Goal: Task Accomplishment & Management: Manage account settings

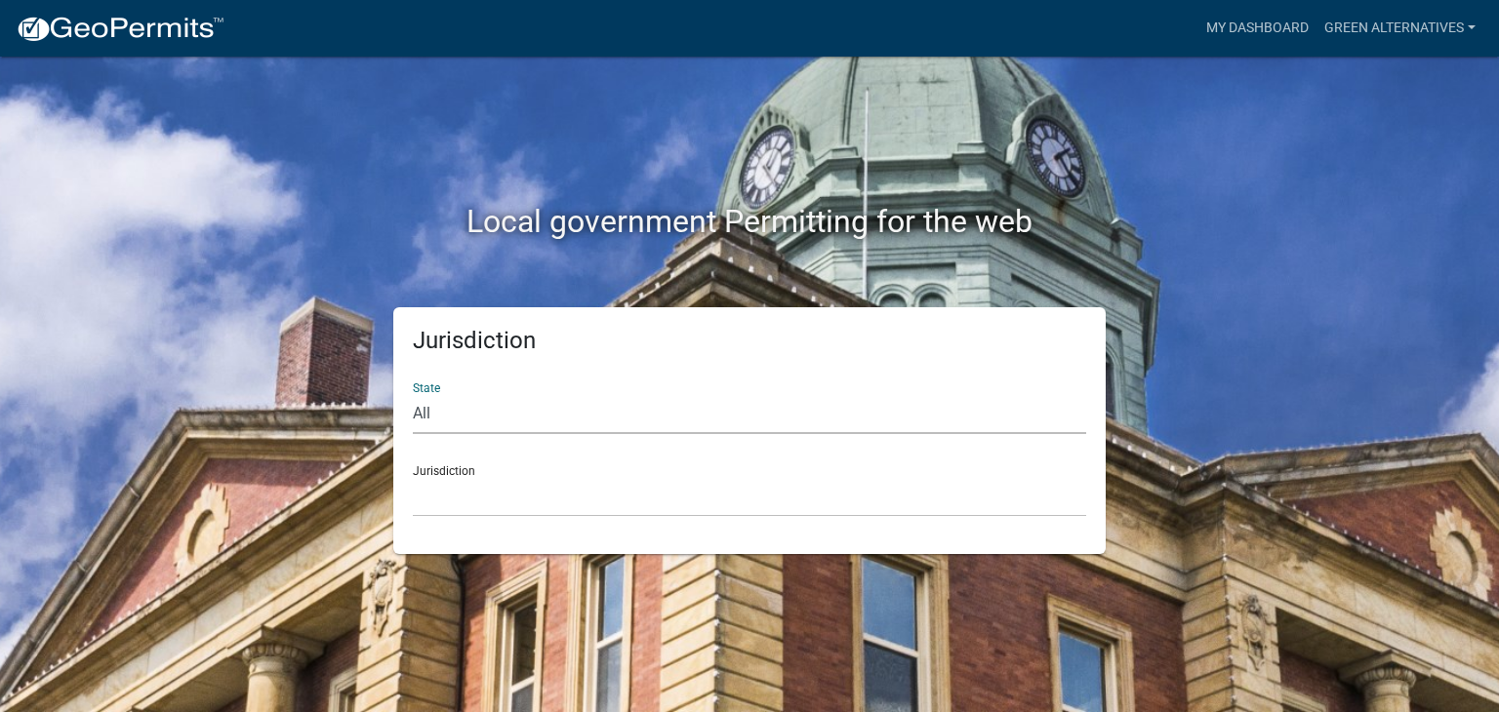
click at [461, 413] on select "All [US_STATE] [US_STATE] [US_STATE] [US_STATE] [US_STATE] [US_STATE] [US_STATE…" at bounding box center [749, 414] width 673 height 40
select select "[US_STATE]"
click at [413, 394] on select "All [US_STATE] [US_STATE] [US_STATE] [US_STATE] [US_STATE] [US_STATE] [US_STATE…" at bounding box center [749, 414] width 673 height 40
click at [476, 500] on select "City of [GEOGRAPHIC_DATA], [US_STATE] City of [GEOGRAPHIC_DATA], [US_STATE] Cit…" at bounding box center [749, 497] width 673 height 40
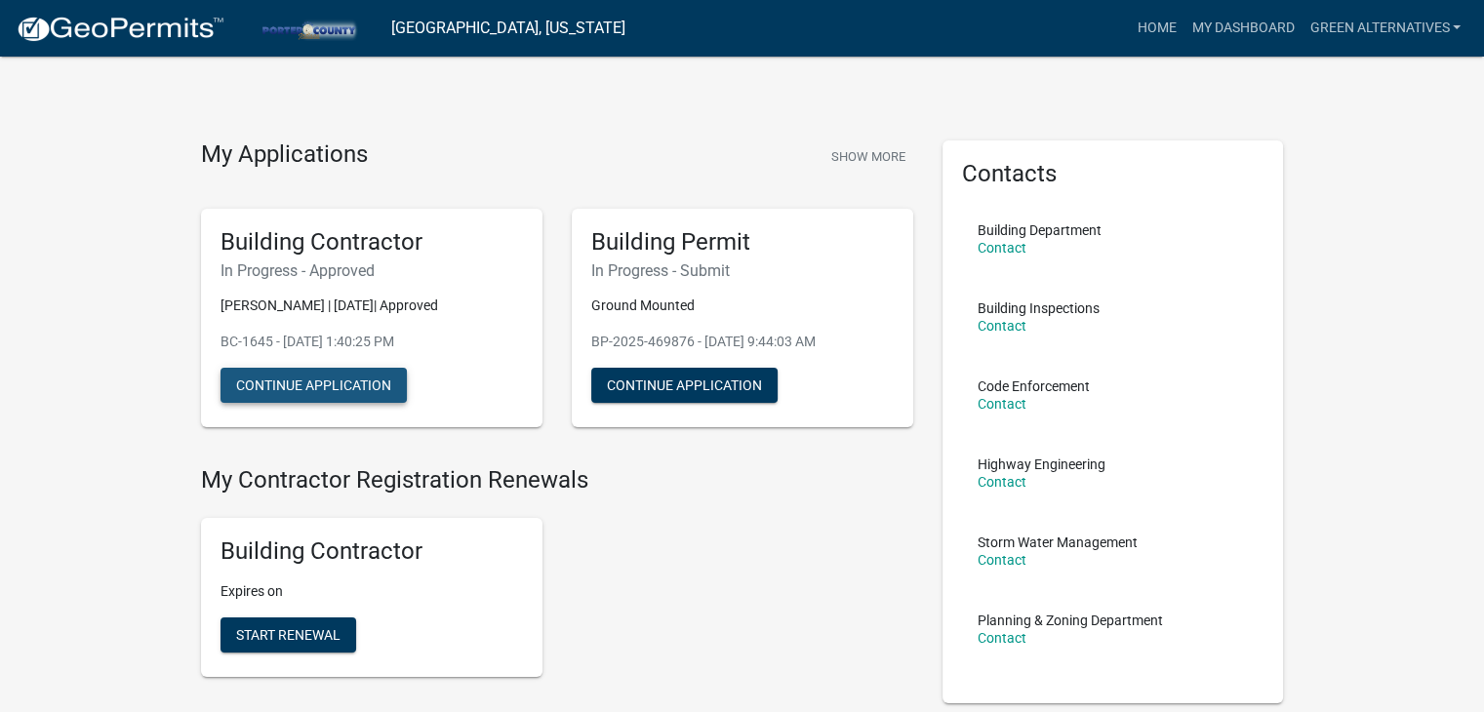
click at [325, 374] on button "Continue Application" at bounding box center [314, 385] width 186 height 35
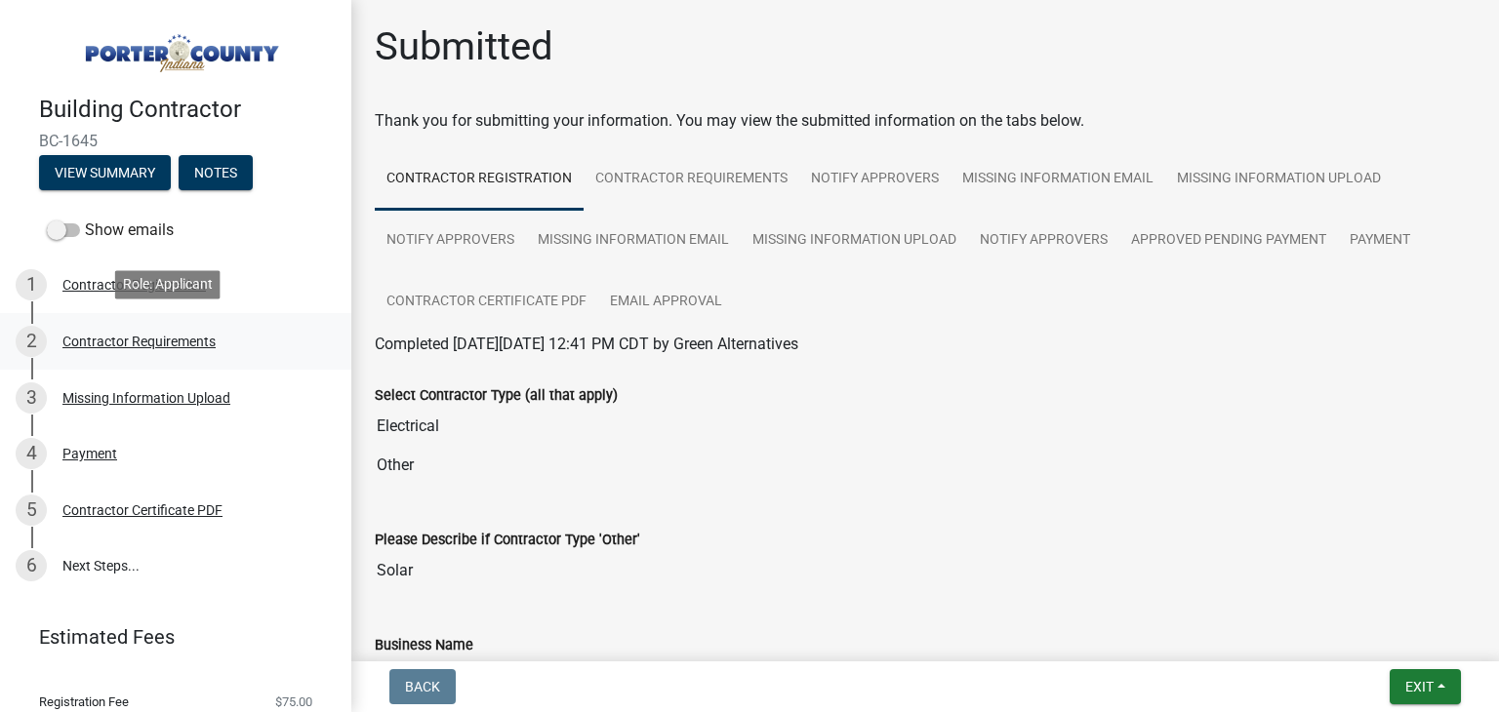
click at [89, 326] on div "2 Contractor Requirements" at bounding box center [168, 341] width 304 height 31
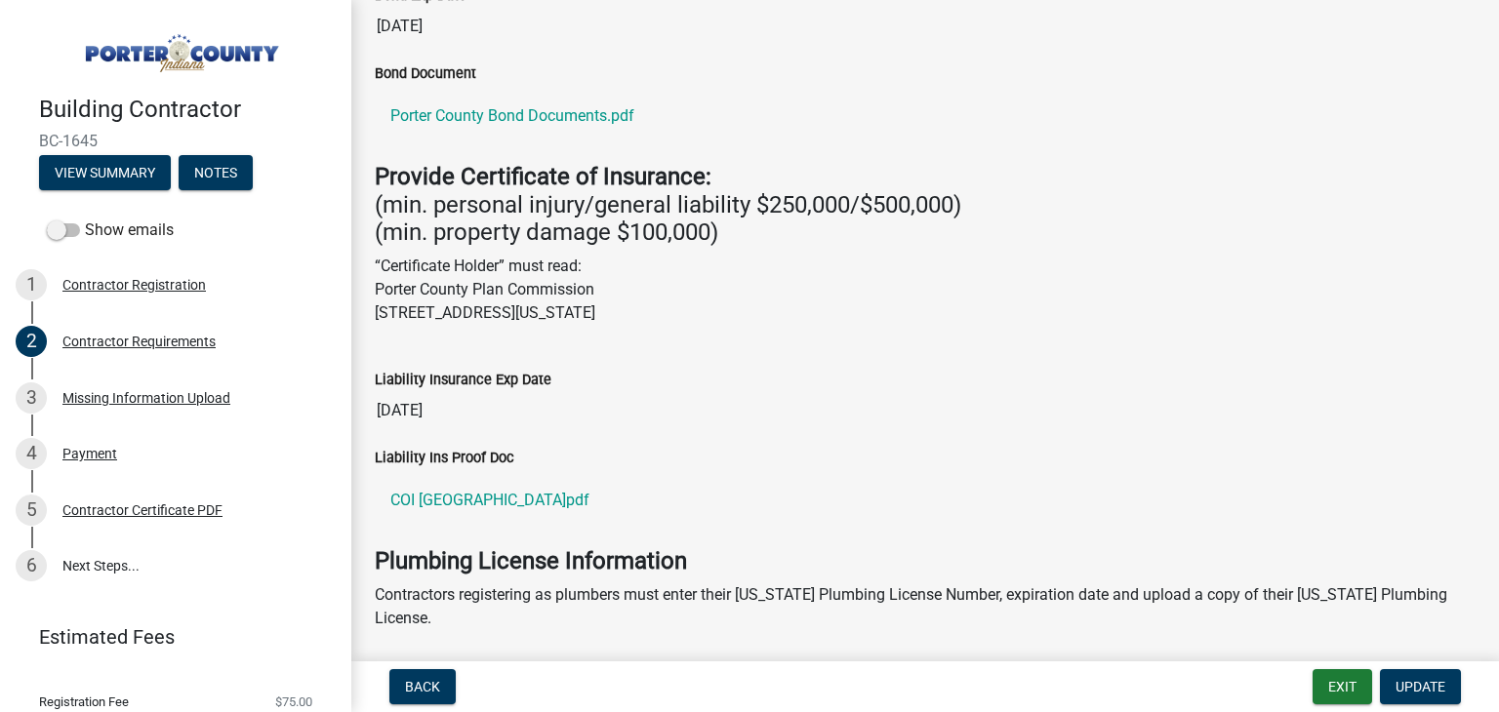
scroll to position [488, 0]
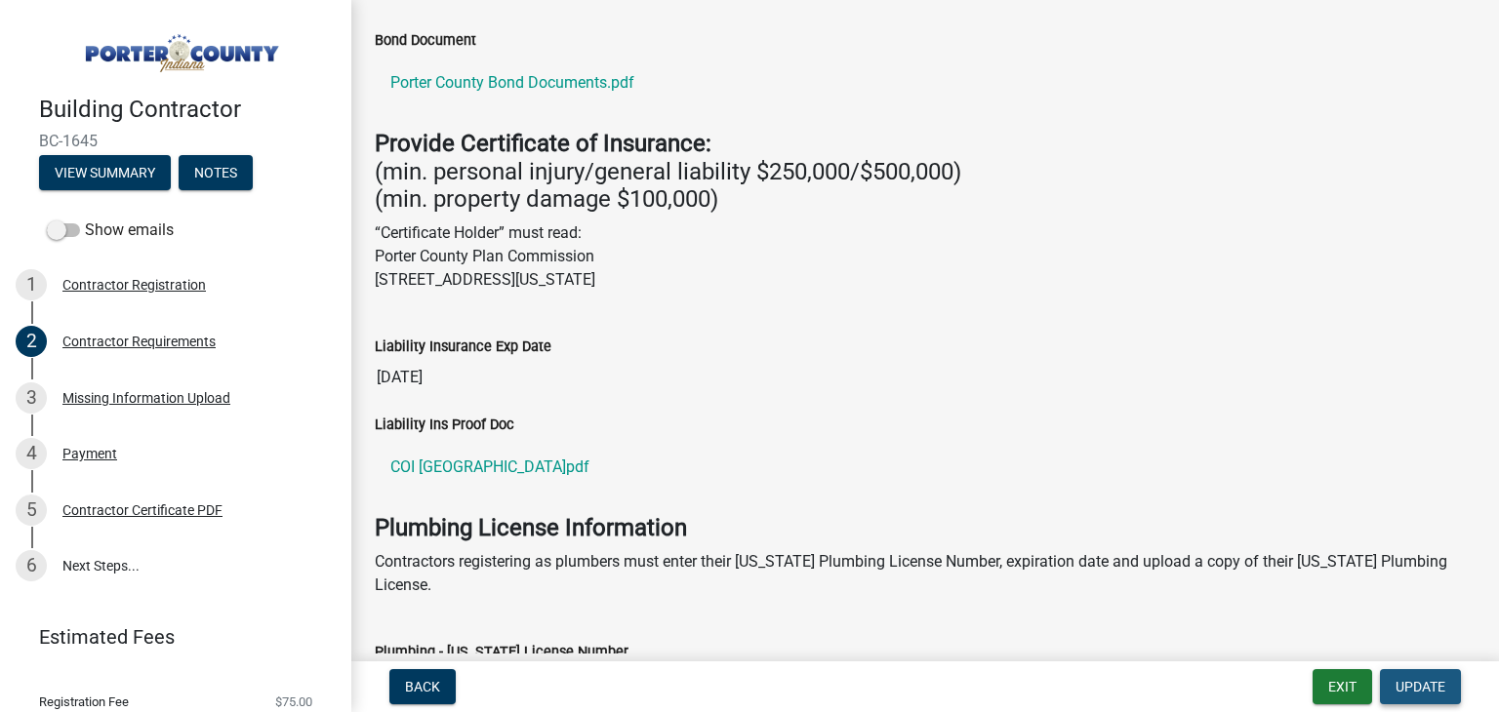
click at [1427, 690] on span "Update" at bounding box center [1420, 687] width 50 height 16
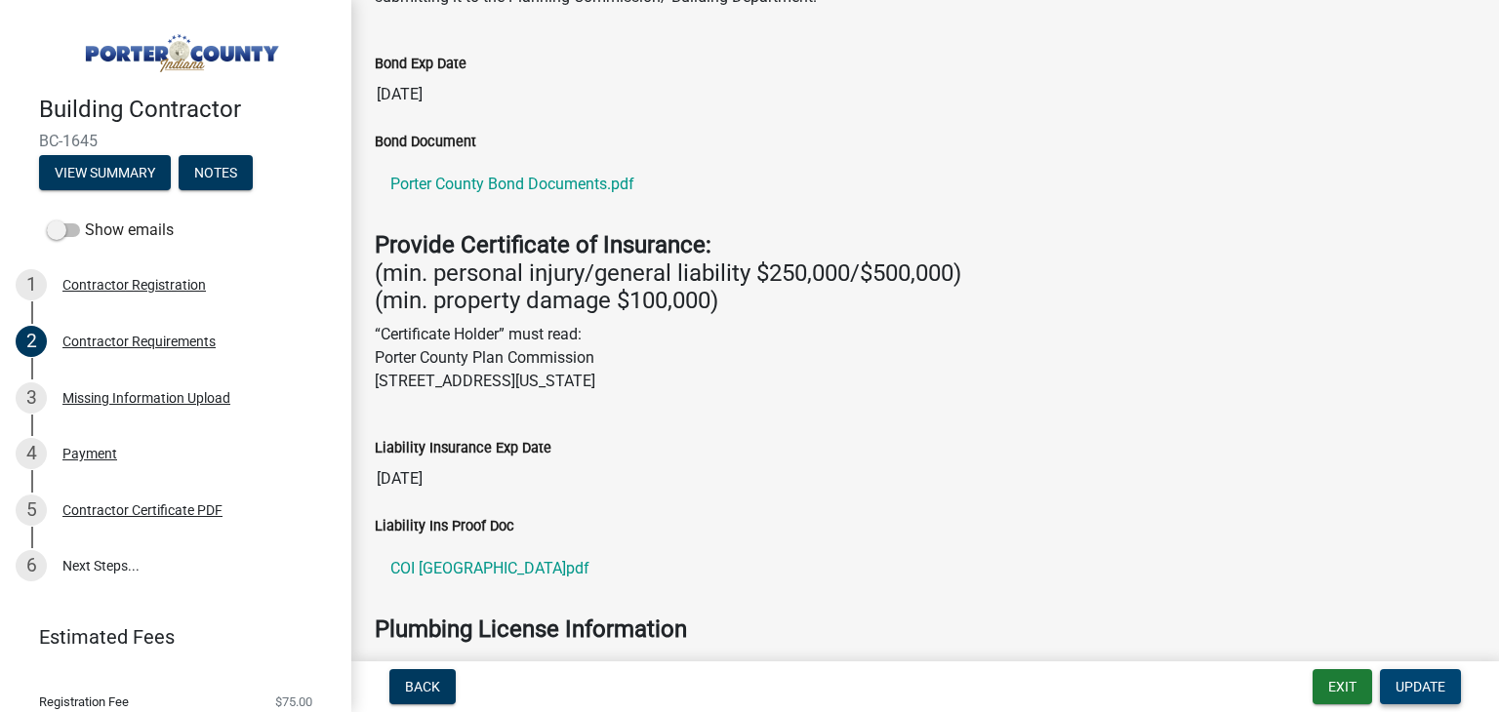
scroll to position [374, 0]
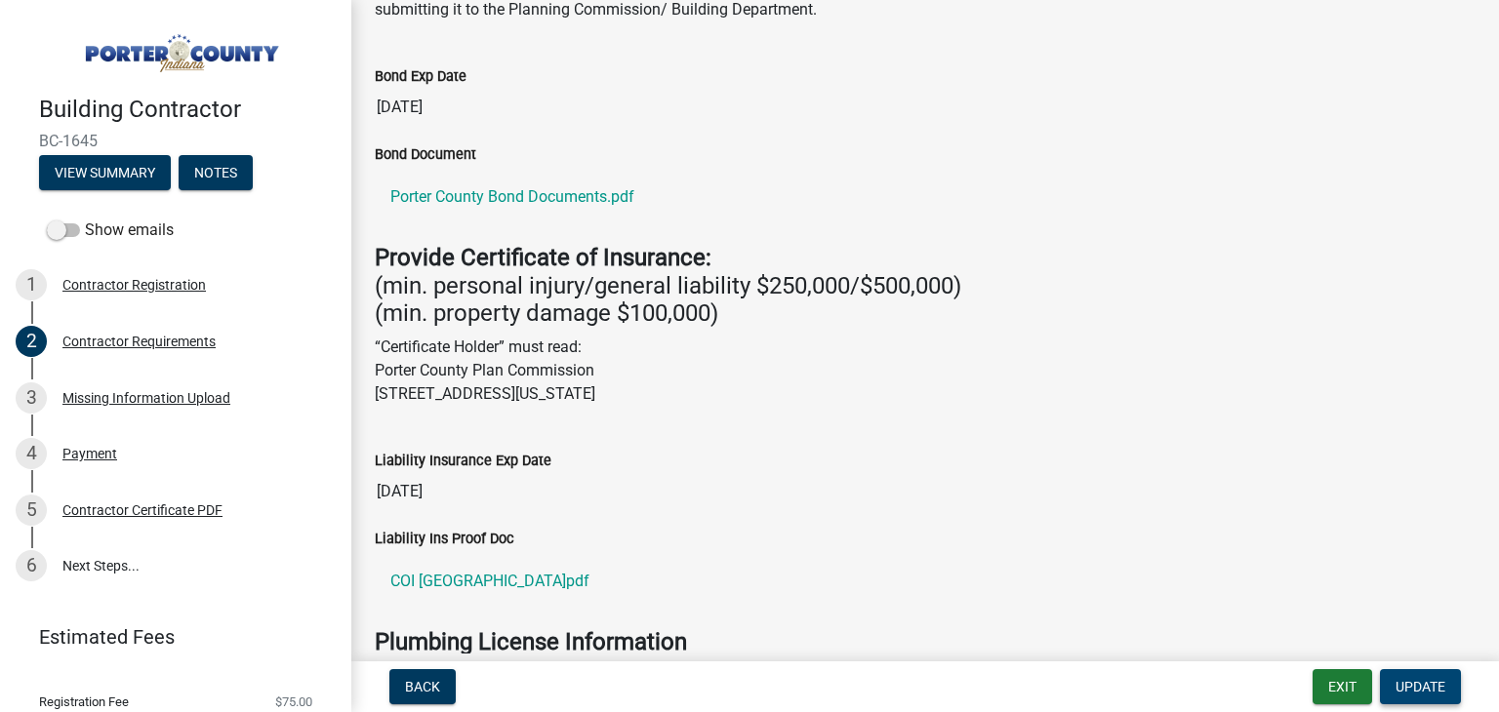
click at [1410, 688] on span "Update" at bounding box center [1420, 687] width 50 height 16
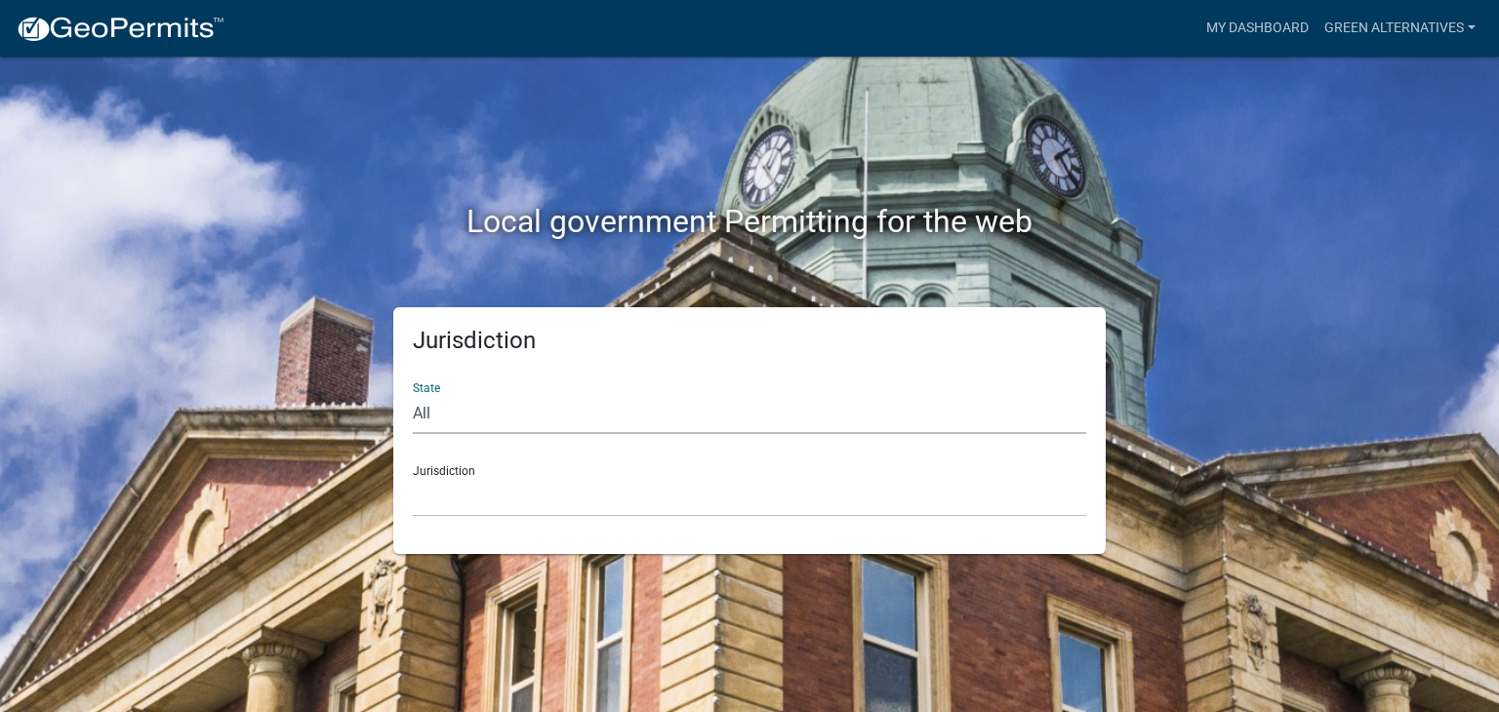
click at [487, 416] on select "All [US_STATE] [US_STATE] [US_STATE] [US_STATE] [US_STATE] [US_STATE] [US_STATE…" at bounding box center [749, 414] width 673 height 40
select select "[US_STATE]"
click at [413, 394] on select "All [US_STATE] [US_STATE] [US_STATE] [US_STATE] [US_STATE] [US_STATE] [US_STATE…" at bounding box center [749, 414] width 673 height 40
click at [454, 477] on select "City of [GEOGRAPHIC_DATA], [US_STATE] City of [GEOGRAPHIC_DATA], [US_STATE] Cit…" at bounding box center [749, 497] width 673 height 40
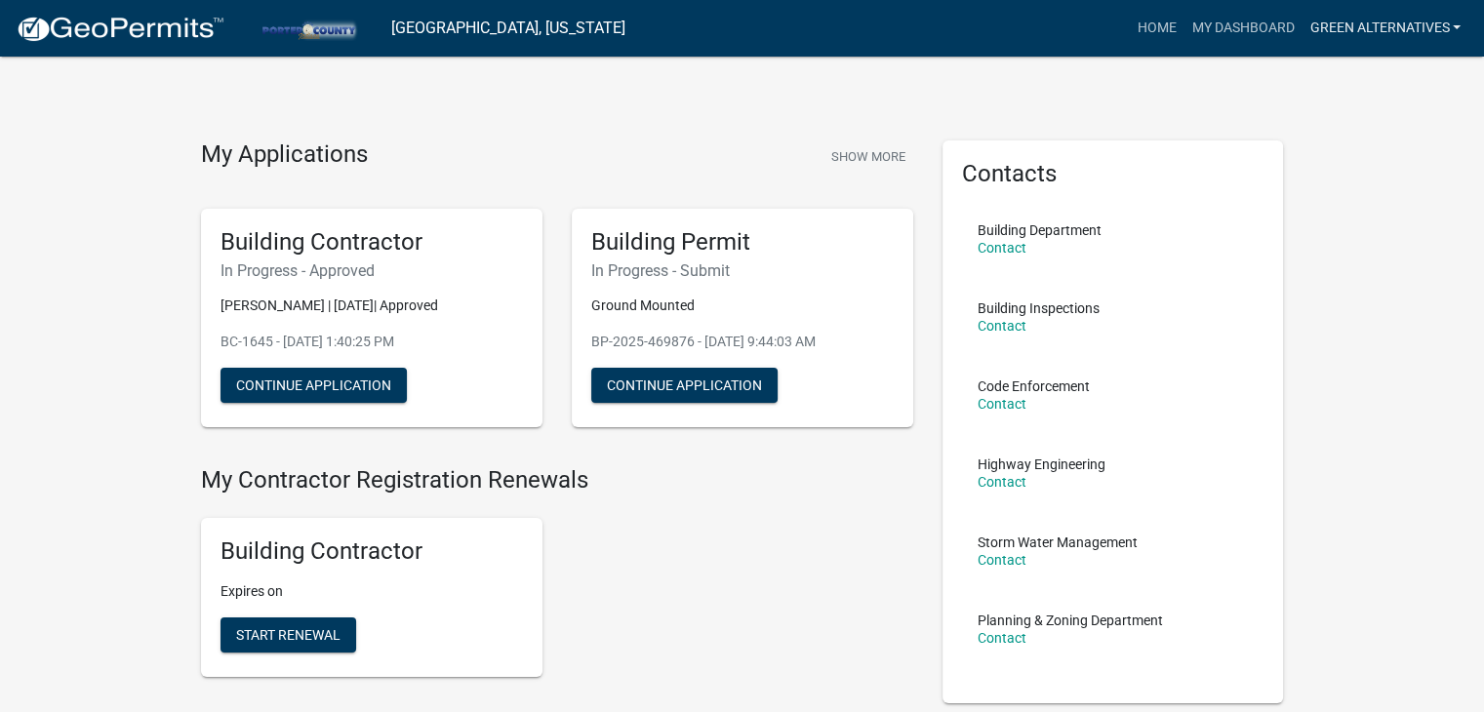
click at [1361, 14] on link "Green Alternatives" at bounding box center [1385, 28] width 167 height 37
click at [1372, 130] on link "Contractor Profile" at bounding box center [1385, 126] width 167 height 47
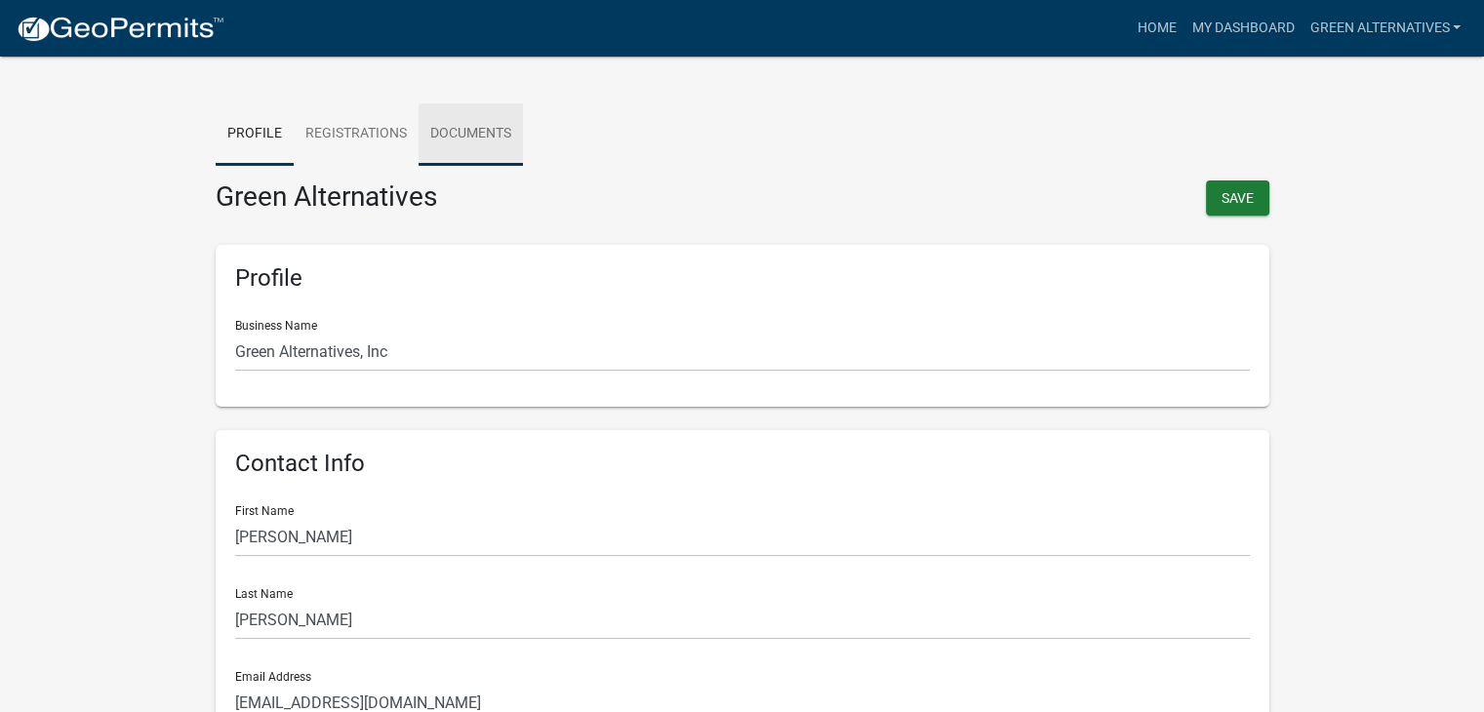
click at [487, 127] on link "Documents" at bounding box center [471, 134] width 104 height 62
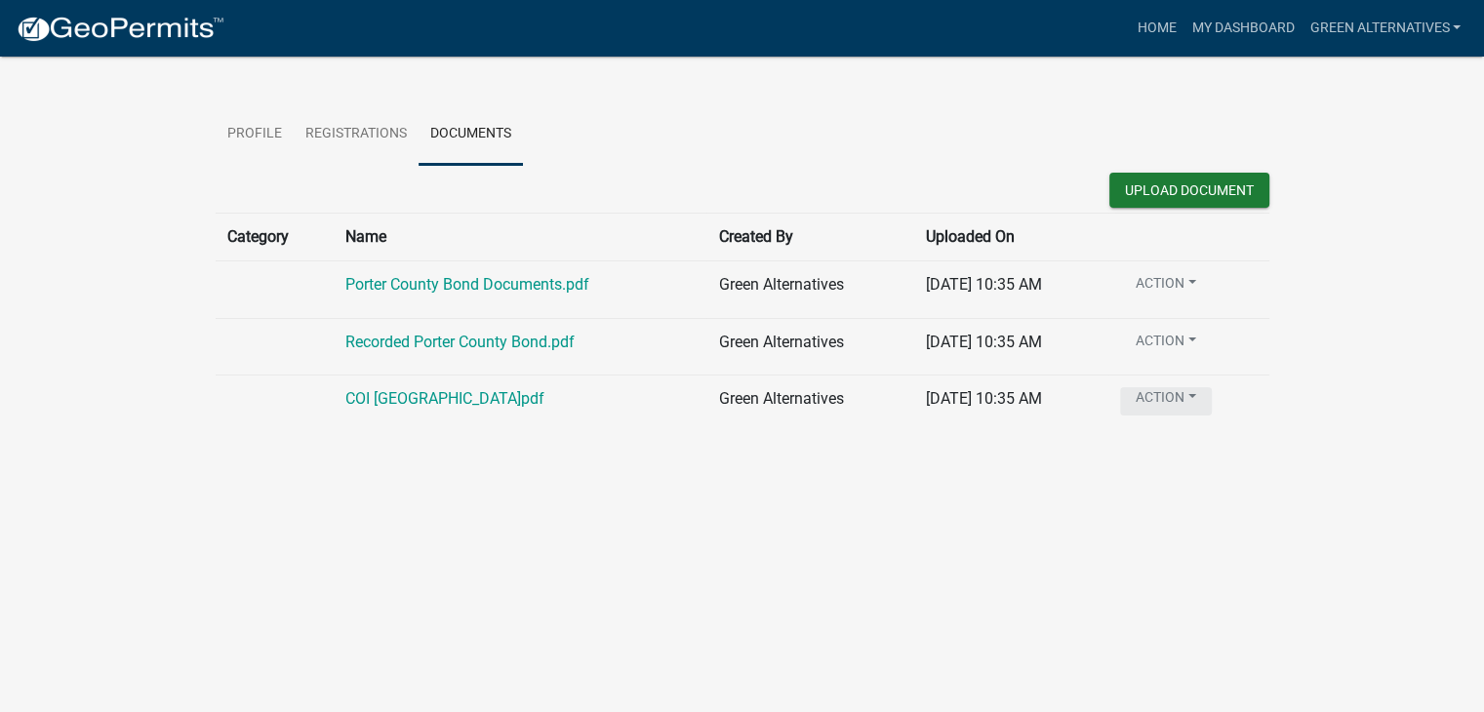
click at [1191, 391] on button "Action" at bounding box center [1166, 401] width 92 height 28
click at [1178, 449] on link "Delete" at bounding box center [1198, 448] width 156 height 47
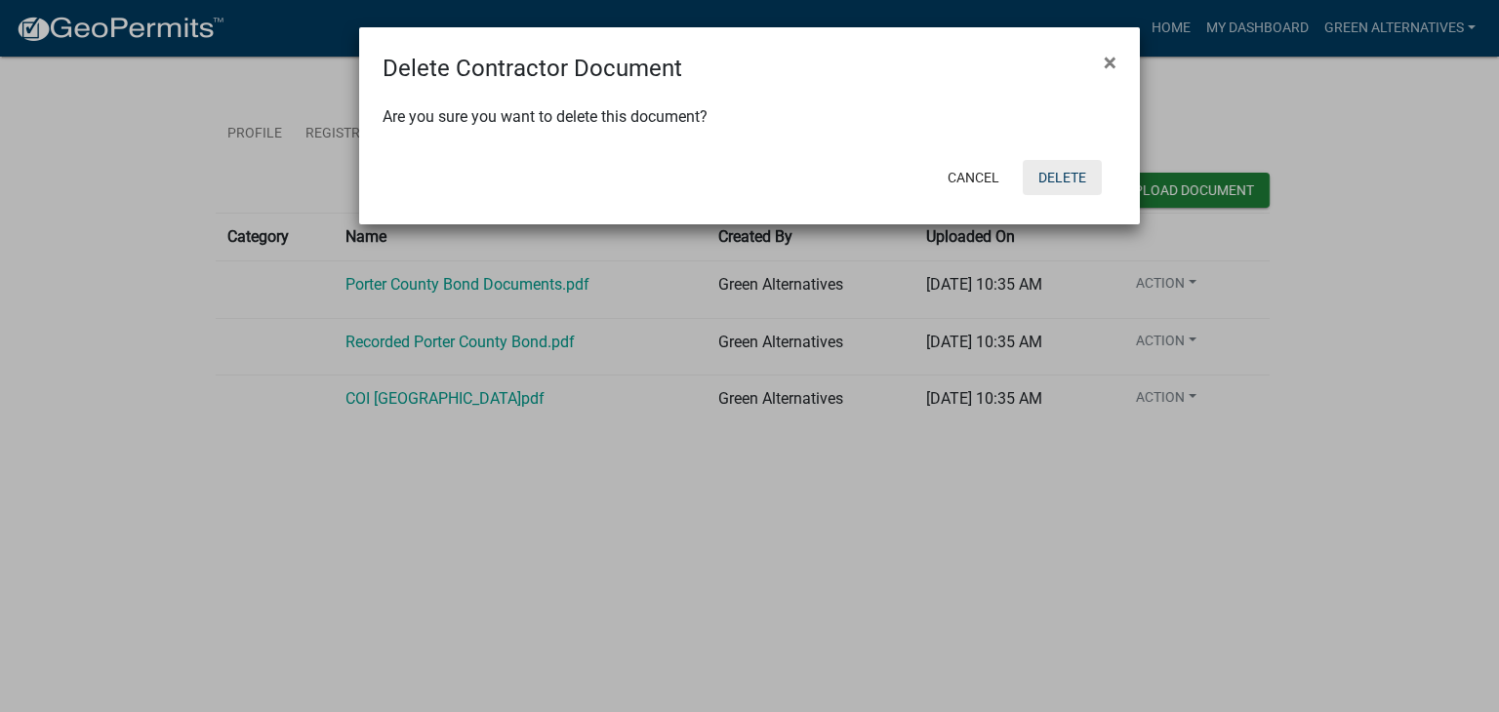
click at [1070, 181] on button "Delete" at bounding box center [1062, 177] width 79 height 35
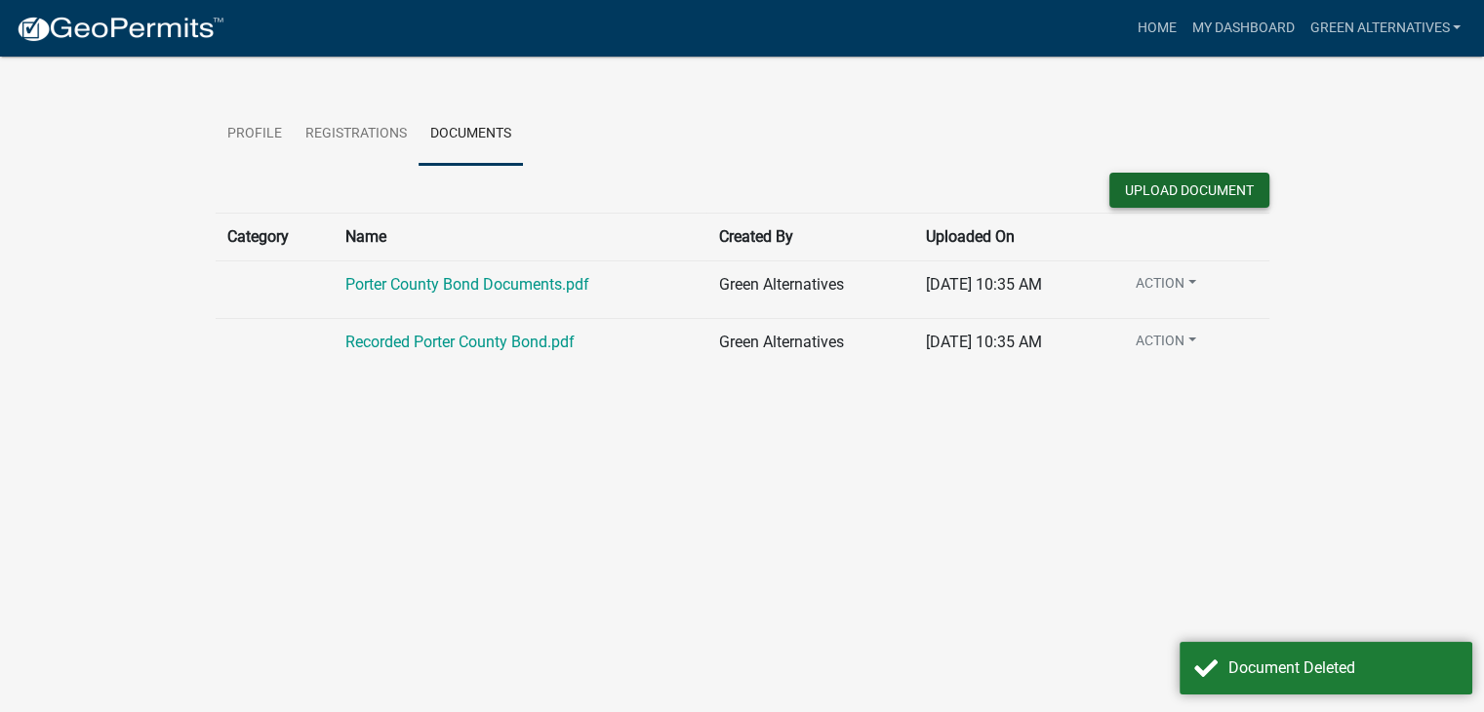
click at [1178, 181] on button "Upload Document" at bounding box center [1189, 190] width 160 height 35
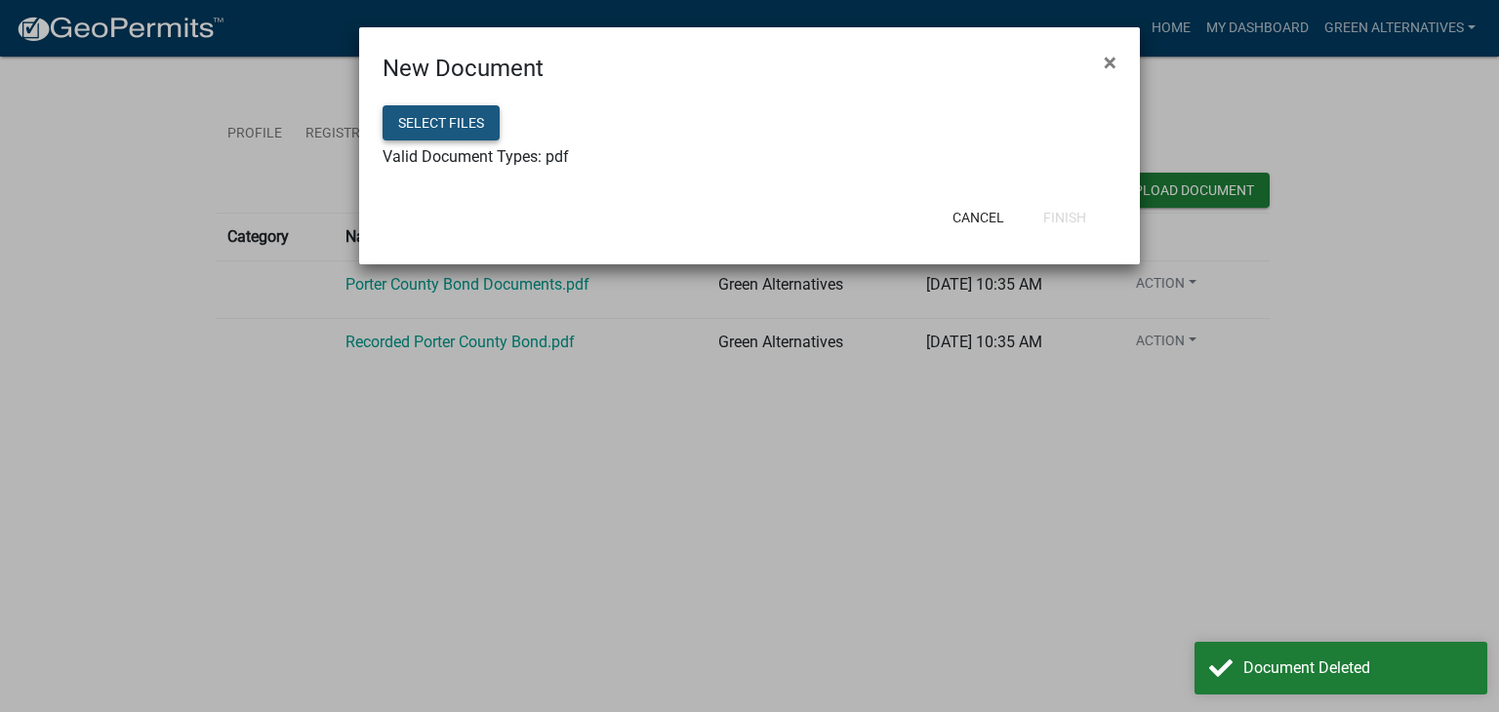
click at [441, 130] on button "Select files" at bounding box center [440, 122] width 117 height 35
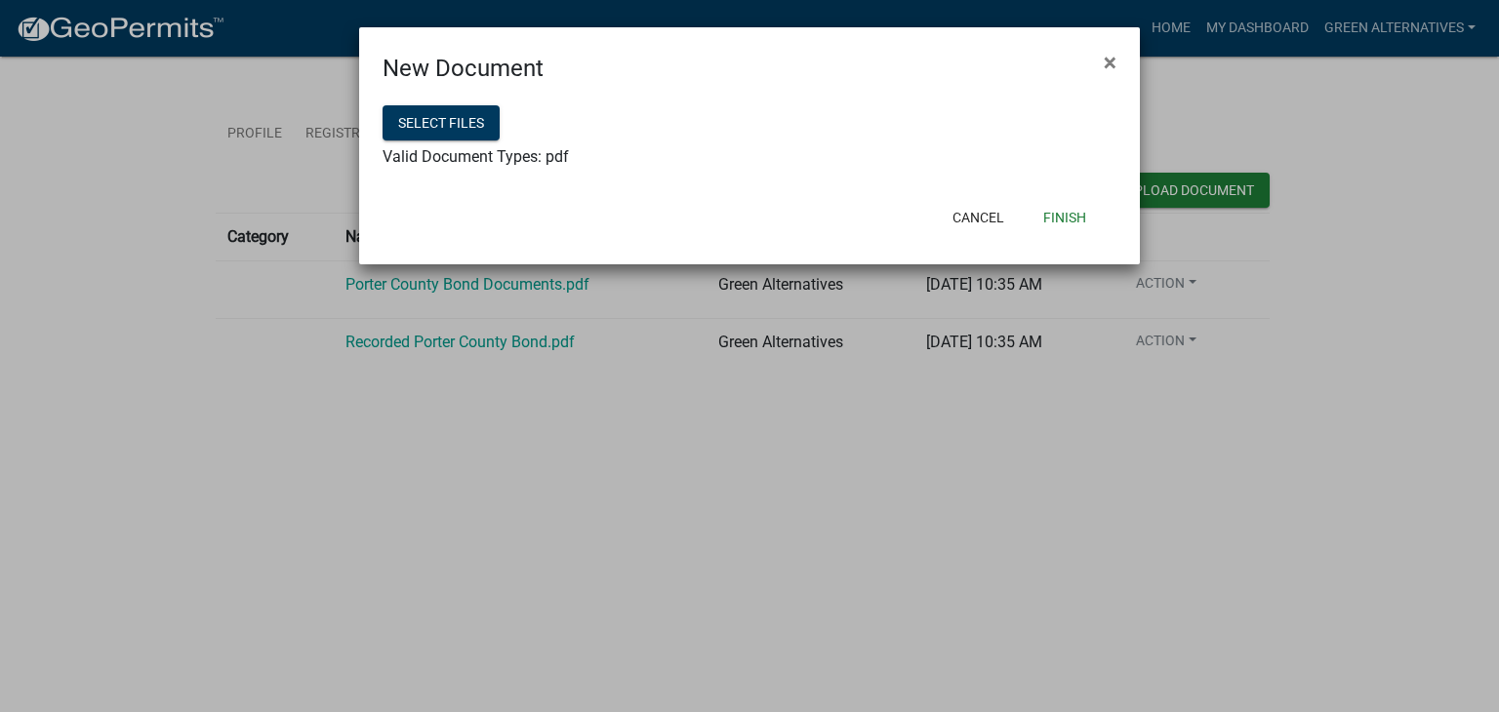
click at [441, 141] on div "Select files" at bounding box center [749, 125] width 734 height 40
click at [445, 121] on button "Select files" at bounding box center [440, 122] width 117 height 35
click at [1073, 217] on button "Finish" at bounding box center [1064, 217] width 74 height 35
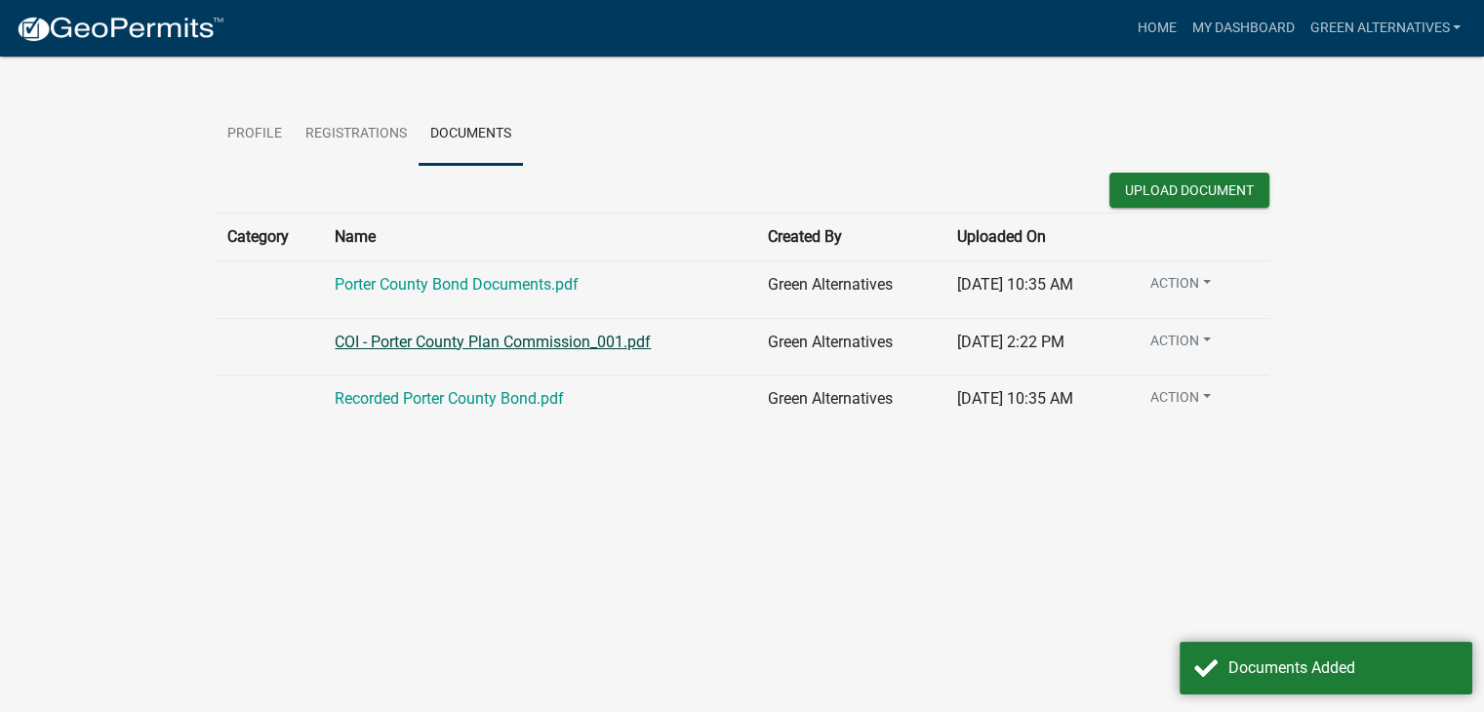
click at [420, 350] on link "COI - Porter County Plan Commission_001.pdf" at bounding box center [493, 342] width 316 height 19
